Goal: Use online tool/utility

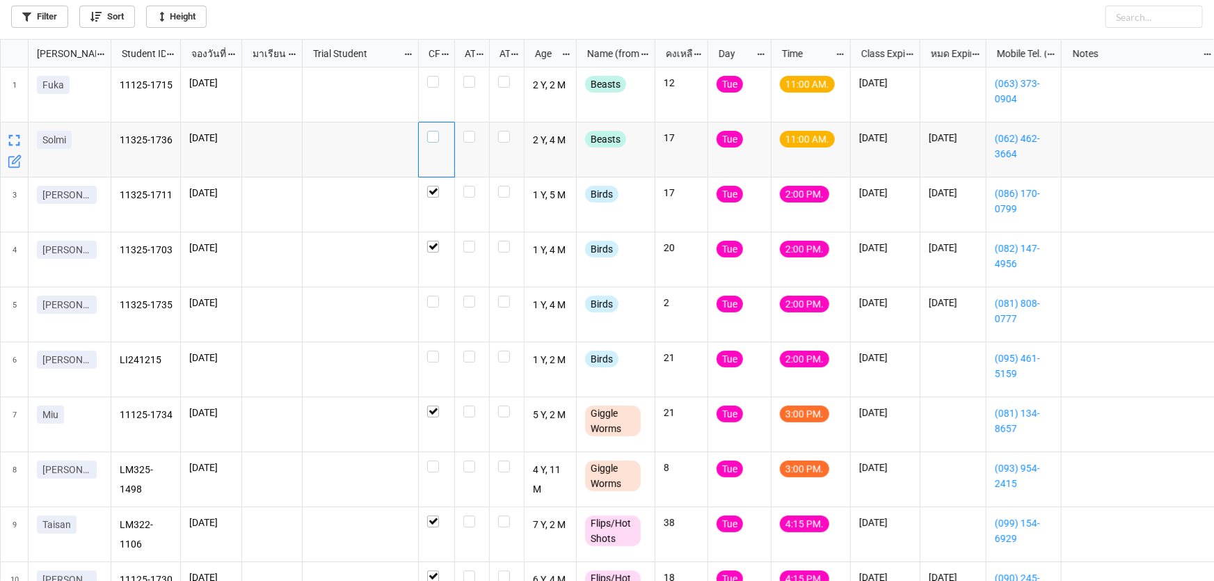
click at [434, 131] on label "grid" at bounding box center [436, 131] width 19 height 0
click at [439, 81] on div "grid" at bounding box center [436, 82] width 19 height 12
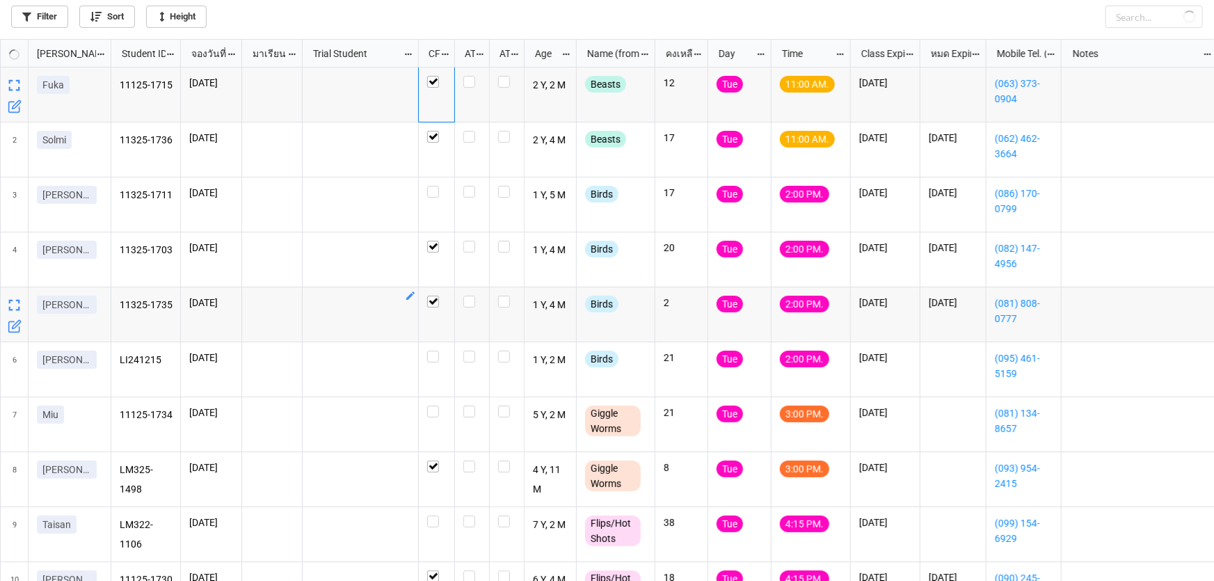
checkbox input "false"
checkbox input "true"
checkbox input "false"
checkbox input "true"
checkbox input "false"
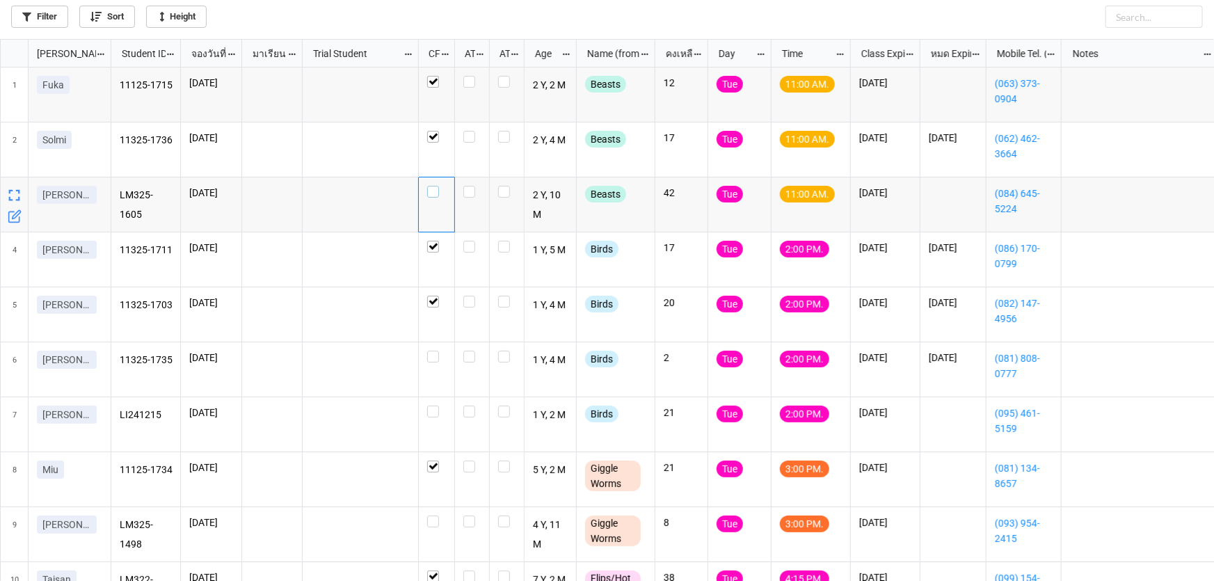
click at [431, 186] on label "grid" at bounding box center [436, 186] width 19 height 0
click at [470, 186] on label "grid" at bounding box center [471, 186] width 17 height 0
click at [468, 131] on label "grid" at bounding box center [471, 131] width 17 height 0
click at [467, 76] on label "grid" at bounding box center [471, 76] width 17 height 0
checkbox input "true"
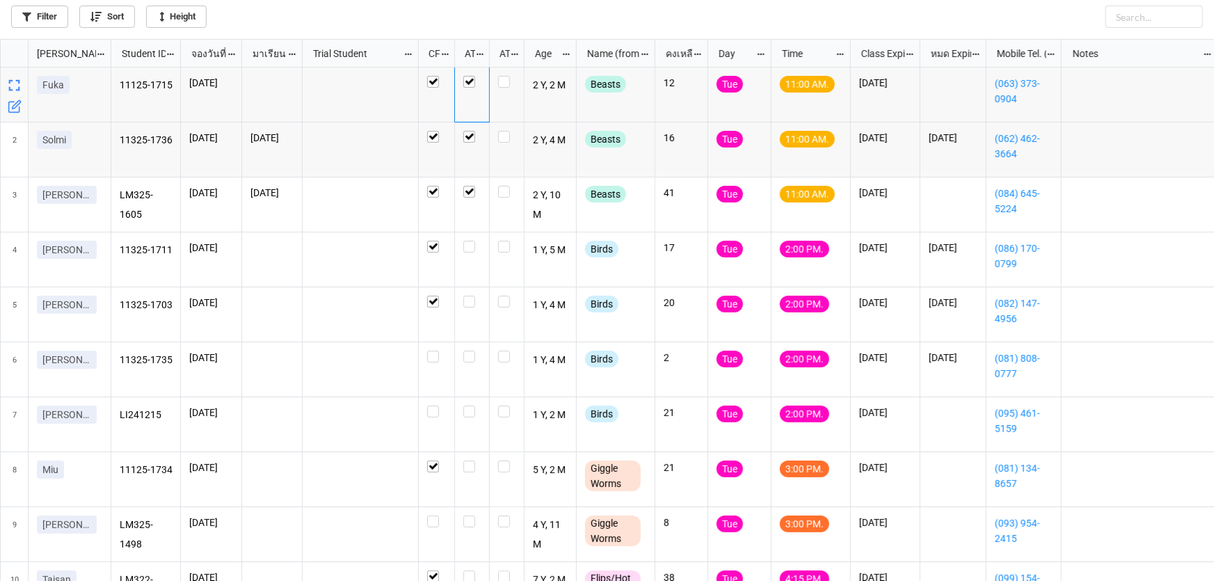
checkbox input "true"
